Goal: Task Accomplishment & Management: Use online tool/utility

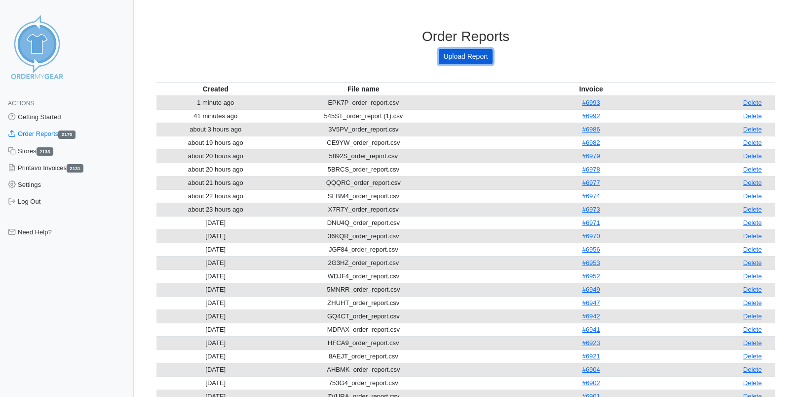
click at [473, 55] on link "Upload Report" at bounding box center [465, 56] width 53 height 15
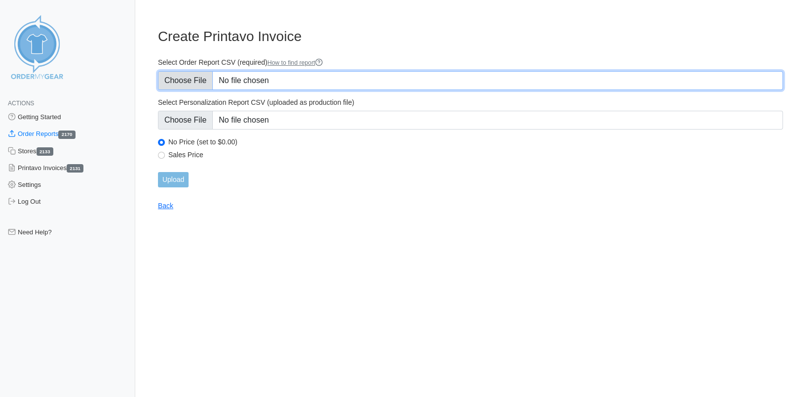
click at [185, 80] on input "Select Order Report CSV (required) How to find report" at bounding box center [470, 80] width 625 height 19
type input "C:\fakepath\3M3PC_order_report.csv"
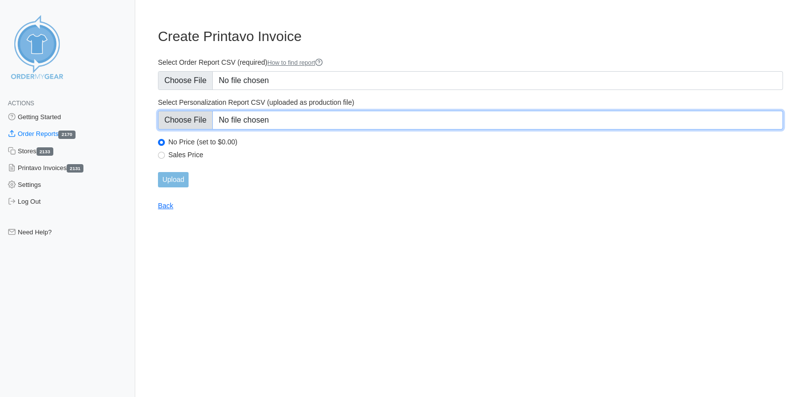
click at [197, 119] on input "Select Personalization Report CSV (uploaded as production file)" at bounding box center [470, 120] width 625 height 19
type input "C:\fakepath\3M3PC_personalization_report.csv"
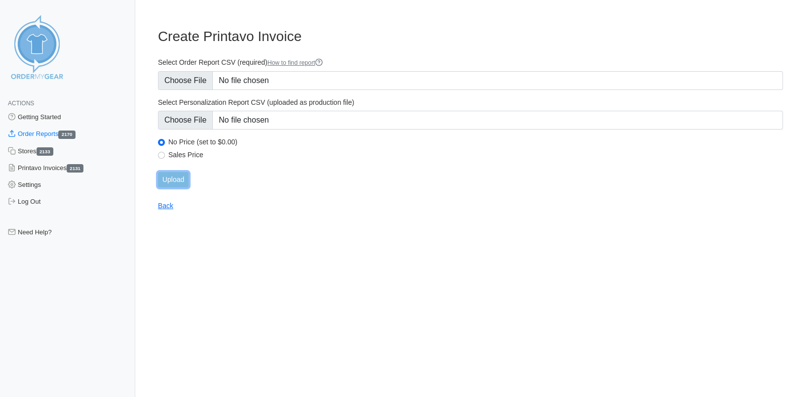
click at [175, 177] on input "Upload" at bounding box center [173, 179] width 31 height 15
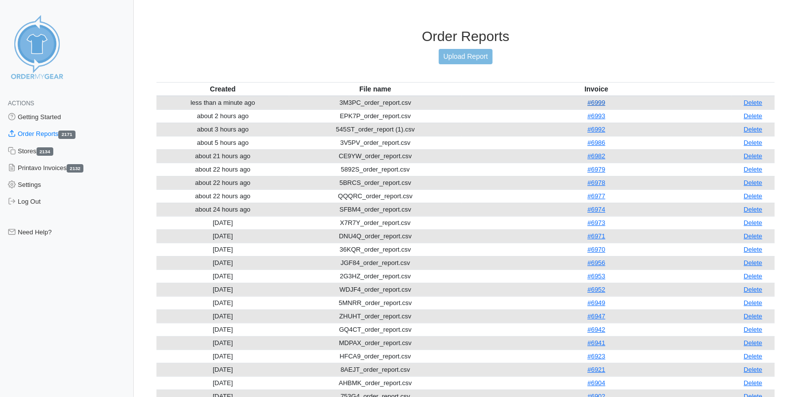
click at [597, 102] on link "#6999" at bounding box center [597, 102] width 18 height 7
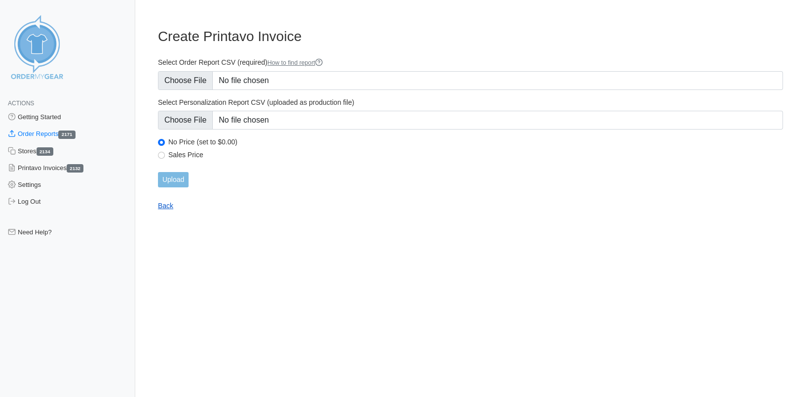
click at [167, 204] on link "Back" at bounding box center [165, 205] width 15 height 8
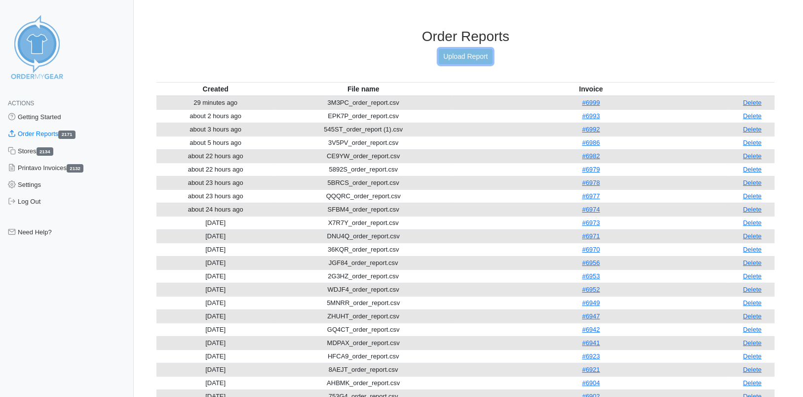
click at [476, 57] on link "Upload Report" at bounding box center [465, 56] width 53 height 15
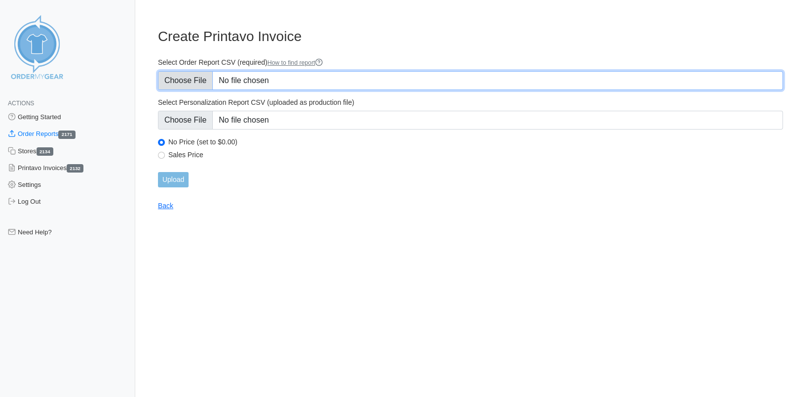
click at [184, 80] on input "Select Order Report CSV (required) How to find report" at bounding box center [470, 80] width 625 height 19
type input "C:\fakepath\W9KZE_order_report.csv"
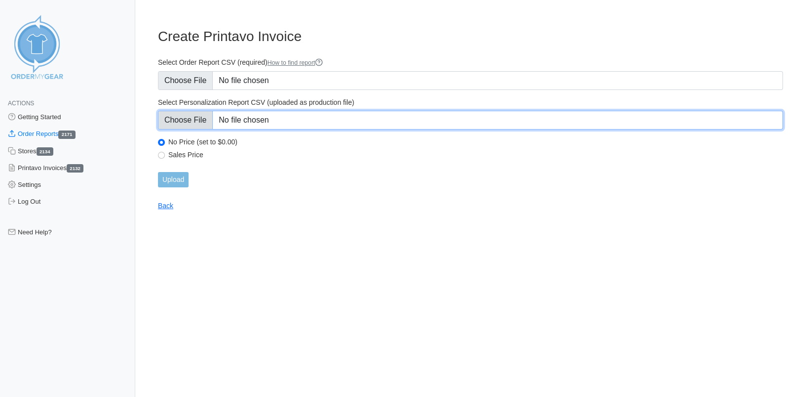
click at [195, 122] on input "Select Personalization Report CSV (uploaded as production file)" at bounding box center [470, 120] width 625 height 19
type input "C:\fakepath\W9KZE_personalization_report.csv"
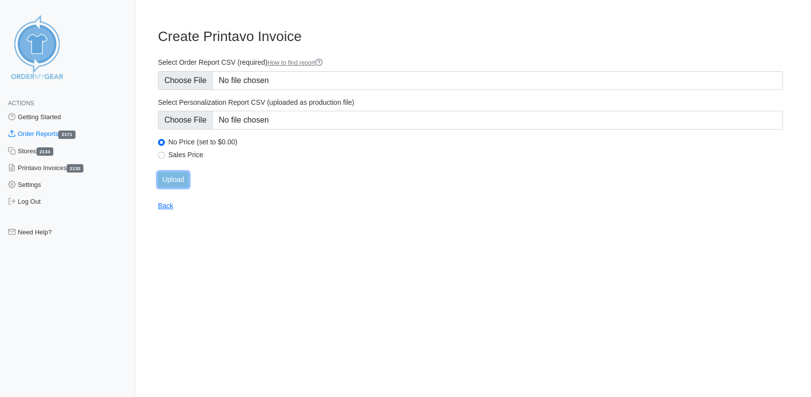
click at [183, 180] on input "Upload" at bounding box center [173, 179] width 31 height 15
